Goal: Task Accomplishment & Management: Use online tool/utility

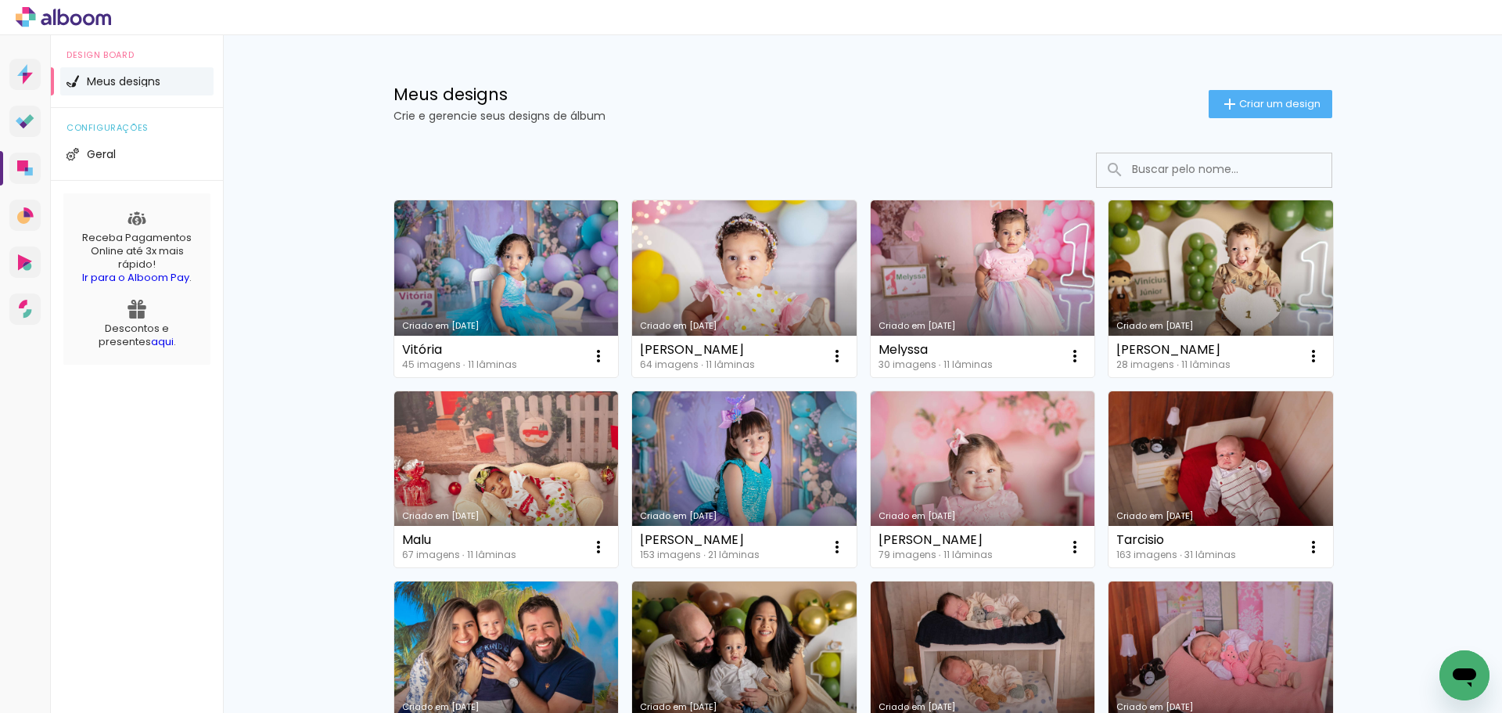
click at [1201, 449] on link "Criado em [DATE]" at bounding box center [1220, 479] width 224 height 177
